Goal: Information Seeking & Learning: Learn about a topic

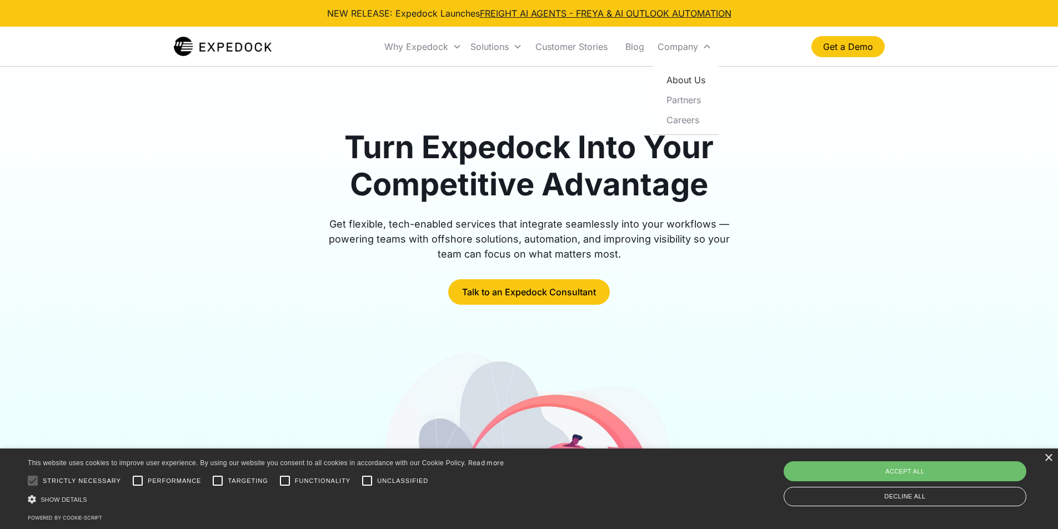
click at [691, 79] on link "About Us" at bounding box center [686, 80] width 57 height 20
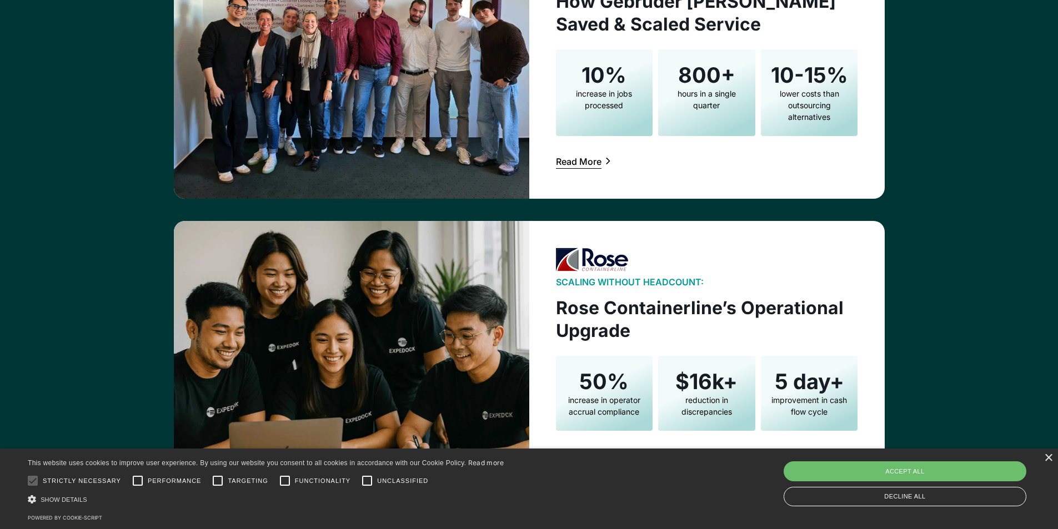
scroll to position [3951, 0]
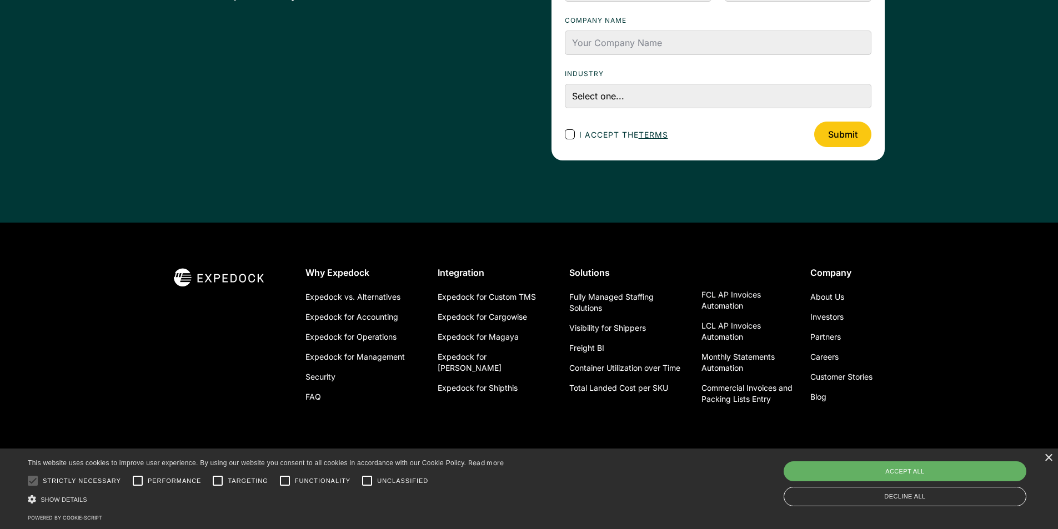
click at [928, 474] on div "Accept all" at bounding box center [905, 472] width 243 height 20
checkbox input "true"
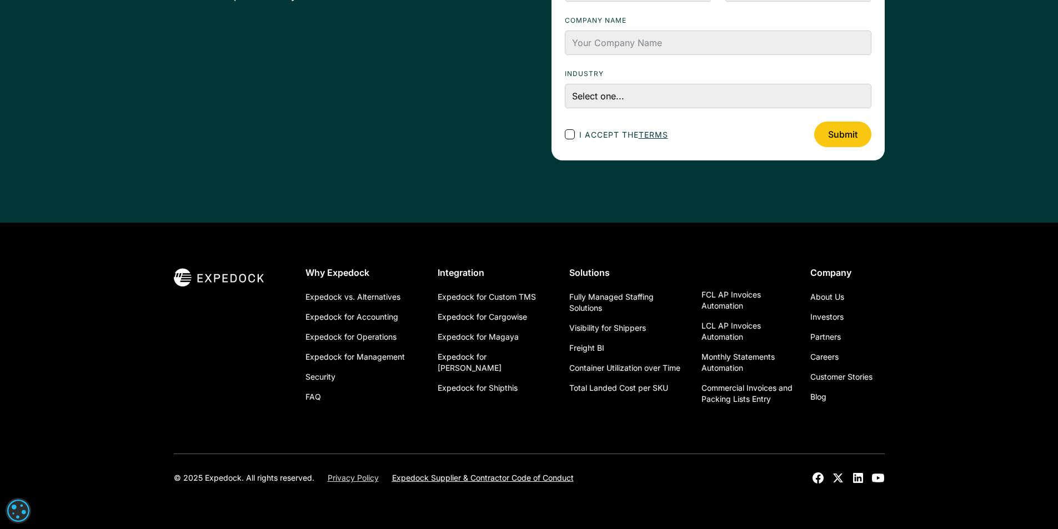
click at [347, 480] on link "Privacy Policy" at bounding box center [353, 478] width 51 height 11
click at [553, 477] on link "Expedock Supplier & Contractor Code of Conduct" at bounding box center [483, 478] width 182 height 11
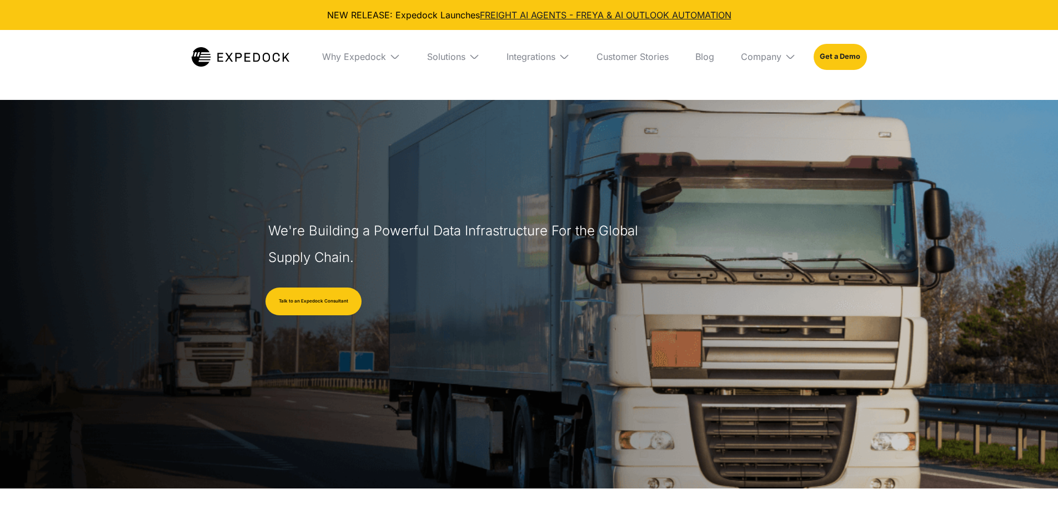
select select
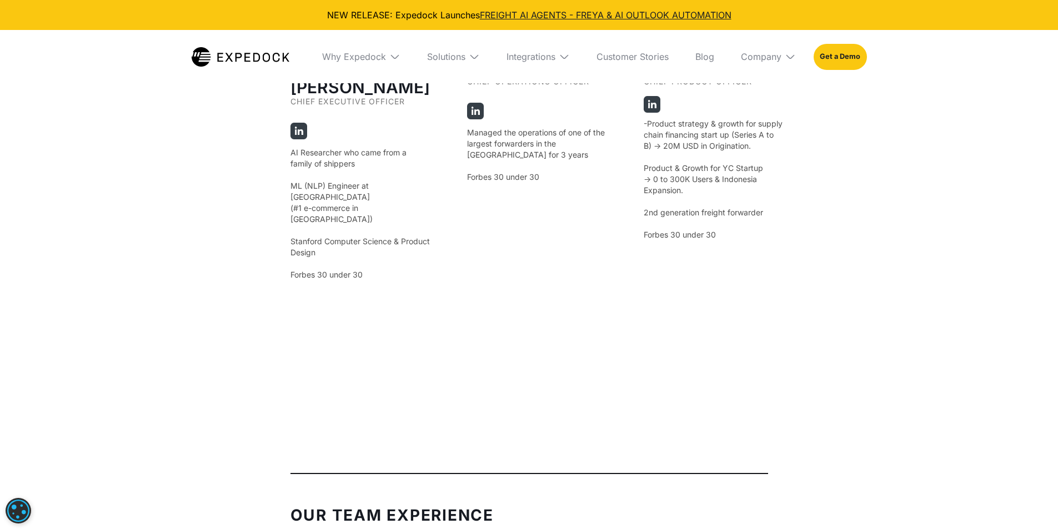
scroll to position [2667, 0]
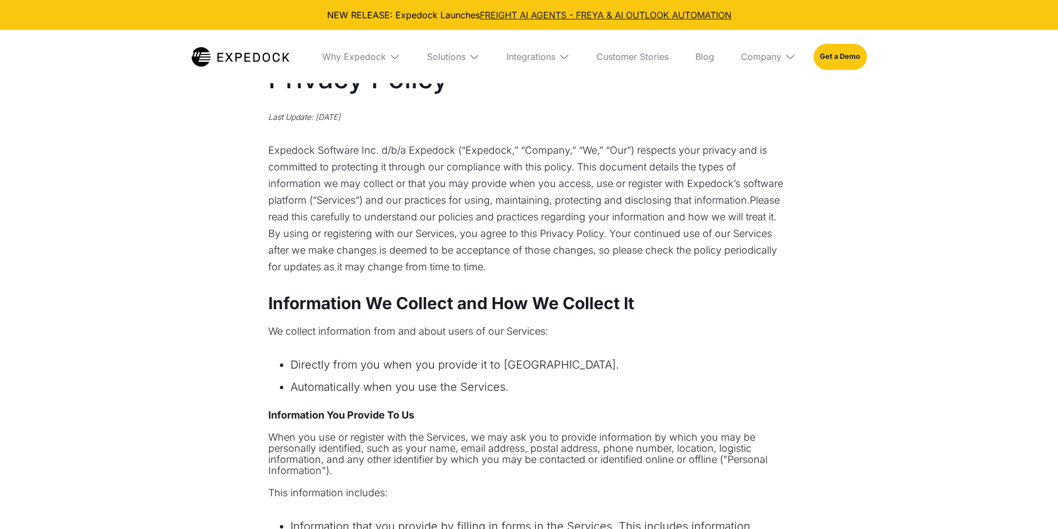
select select
drag, startPoint x: 361, startPoint y: 147, endPoint x: 258, endPoint y: 149, distance: 102.8
copy p "Expedock Software"
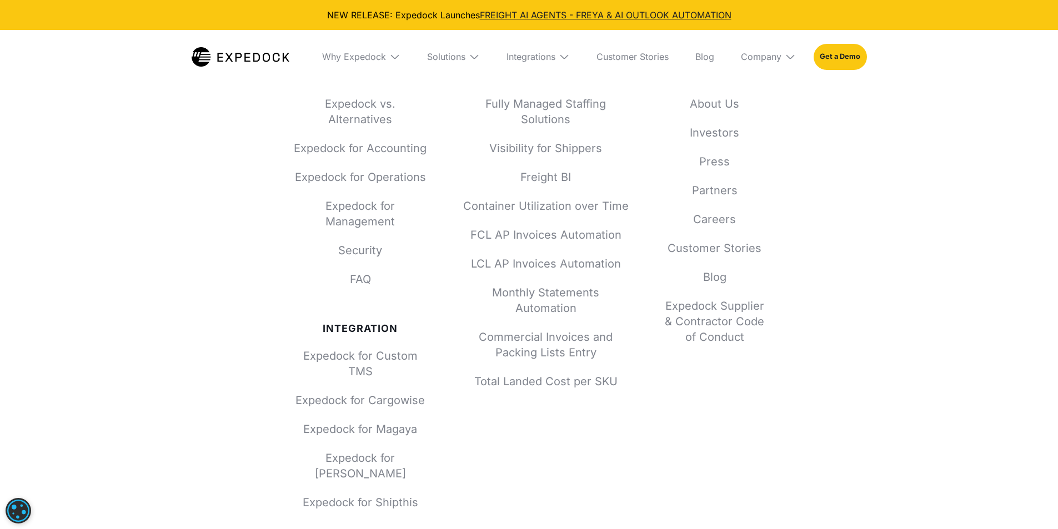
scroll to position [4276, 0]
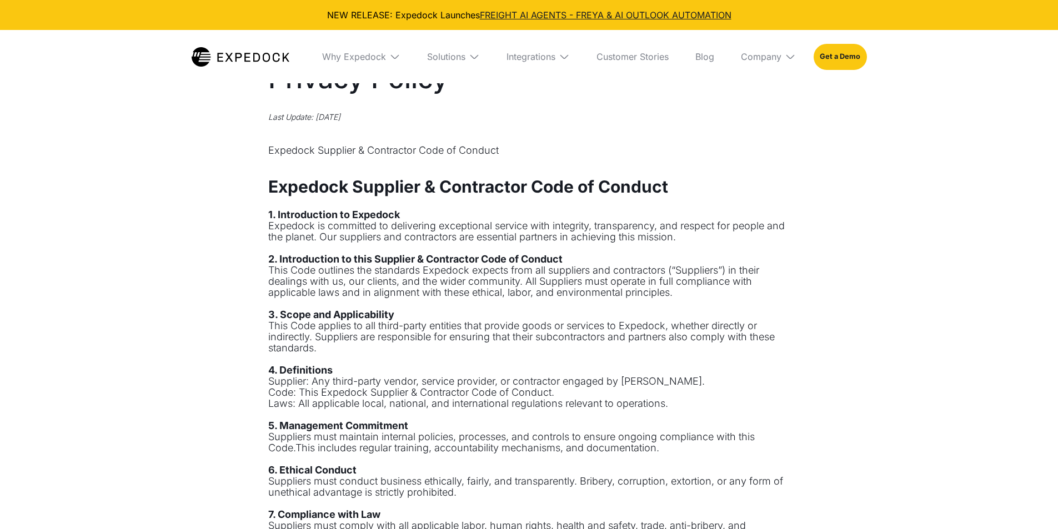
select select
